Goal: Task Accomplishment & Management: Manage account settings

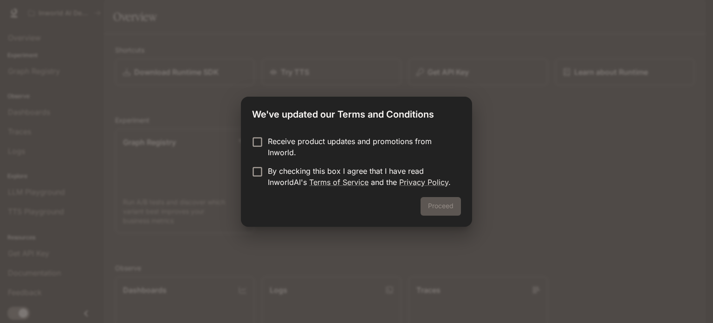
click at [351, 141] on p "Receive product updates and promotions from Inworld." at bounding box center [361, 147] width 186 height 22
click at [337, 176] on p "By checking this box I agree that I have read InworldAI's Terms of Service and …" at bounding box center [361, 176] width 186 height 22
drag, startPoint x: 318, startPoint y: 140, endPoint x: 322, endPoint y: 144, distance: 6.6
click at [318, 140] on p "Receive product updates and promotions from Inworld." at bounding box center [361, 147] width 186 height 22
click at [433, 204] on button "Proceed" at bounding box center [441, 206] width 40 height 19
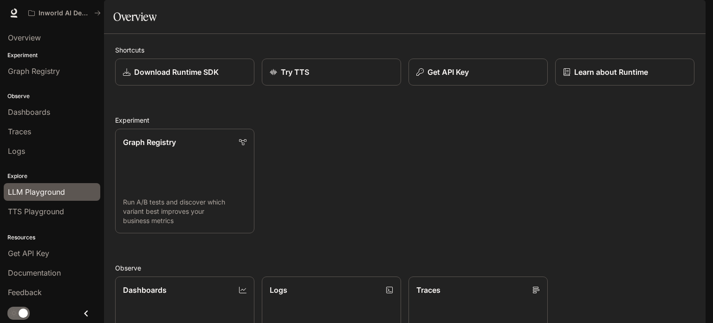
click at [50, 193] on span "LLM Playground" at bounding box center [36, 191] width 57 height 11
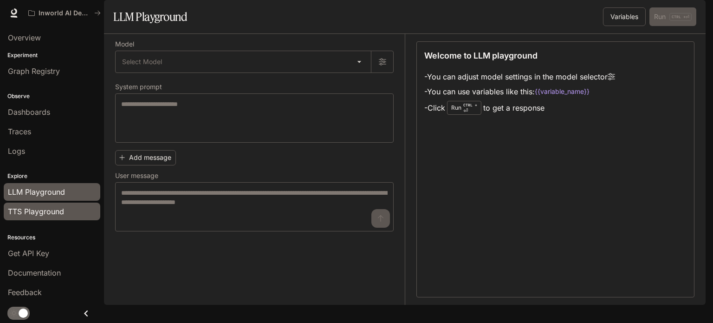
click at [36, 211] on span "TTS Playground" at bounding box center [36, 211] width 56 height 11
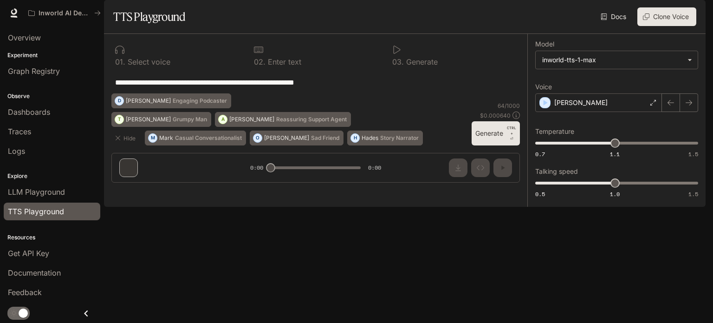
click at [687, 12] on button "button" at bounding box center [693, 13] width 19 height 19
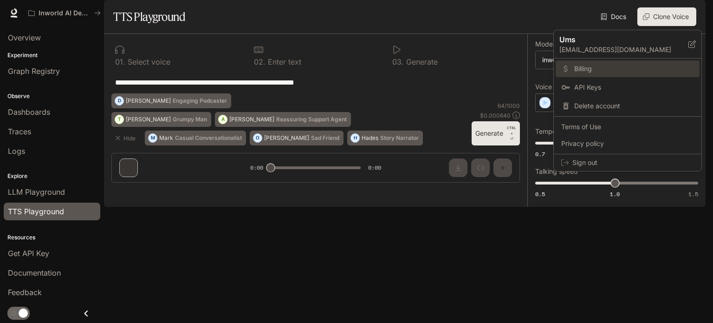
click at [606, 72] on span "Billing" at bounding box center [635, 68] width 120 height 9
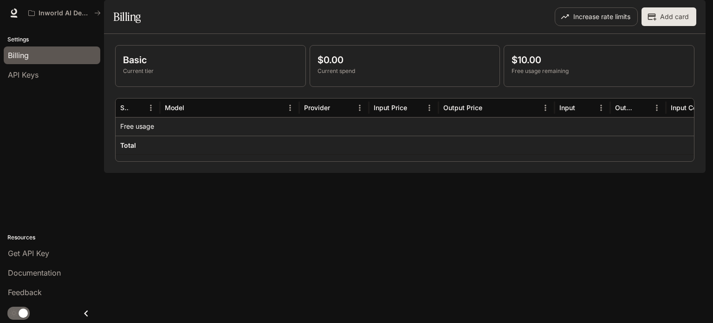
click at [27, 50] on span "Billing" at bounding box center [18, 55] width 21 height 11
click at [0, 14] on div "Inworld AI Demos Documentation Documentation" at bounding box center [356, 13] width 713 height 26
click at [15, 14] on icon at bounding box center [13, 12] width 9 height 9
